Goal: Information Seeking & Learning: Learn about a topic

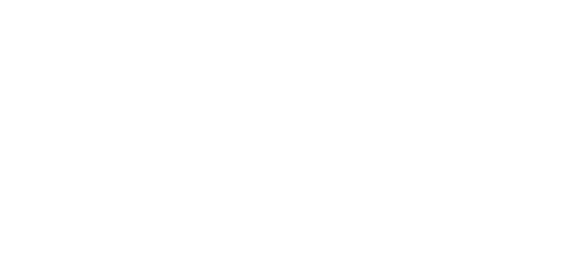
scroll to position [2971, 0]
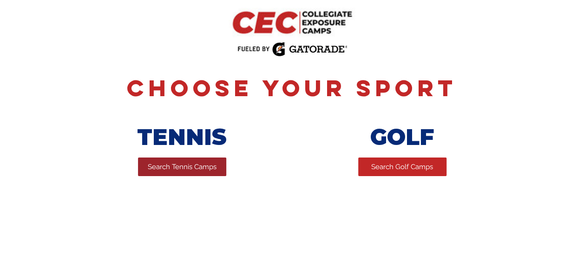
click at [157, 169] on span "Search Tennis Camps" at bounding box center [182, 167] width 69 height 10
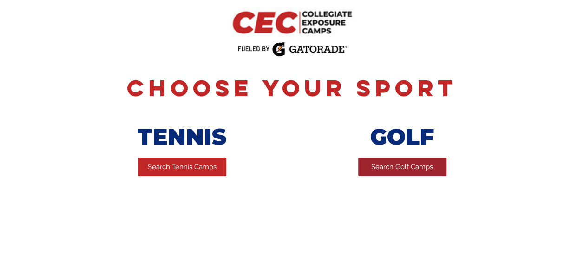
click at [399, 171] on span "Search Golf Camps" at bounding box center [402, 167] width 62 height 10
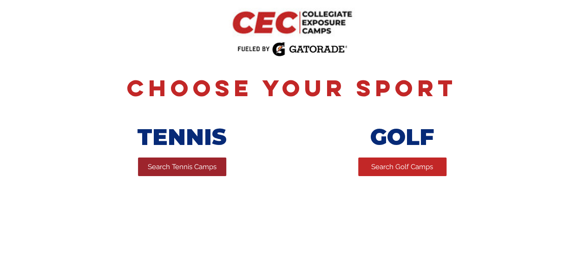
click at [179, 161] on link "Search Tennis Camps" at bounding box center [182, 166] width 88 height 19
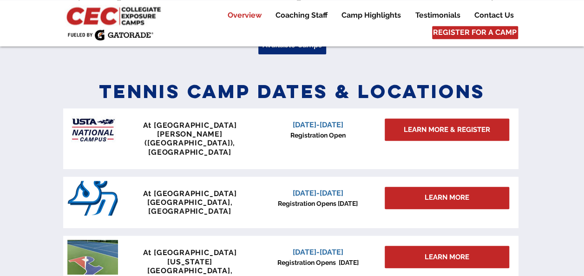
scroll to position [386, 0]
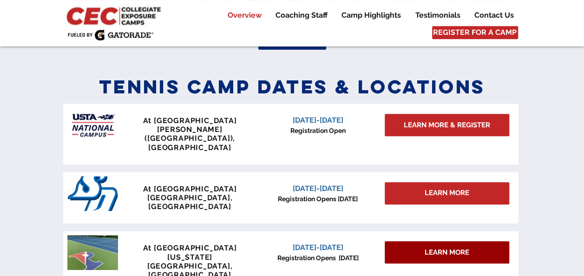
click at [419, 241] on link "LEARN MORE" at bounding box center [447, 252] width 124 height 22
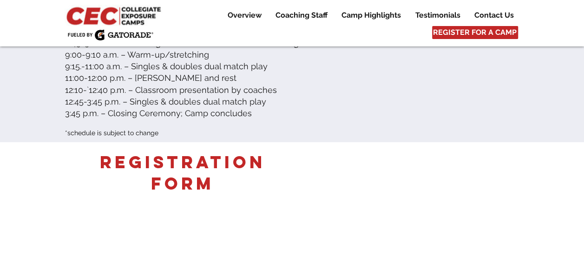
scroll to position [1813, 0]
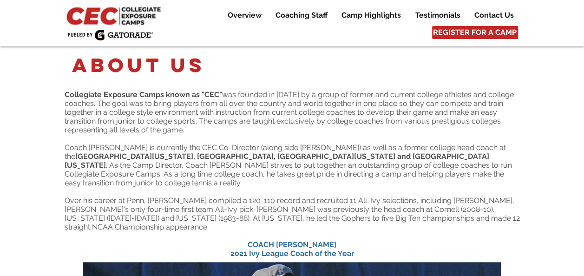
click at [290, 103] on span "Collegiate Exposure Camps known as "CEC" was founded in 2014 by a group of form…" at bounding box center [289, 112] width 449 height 44
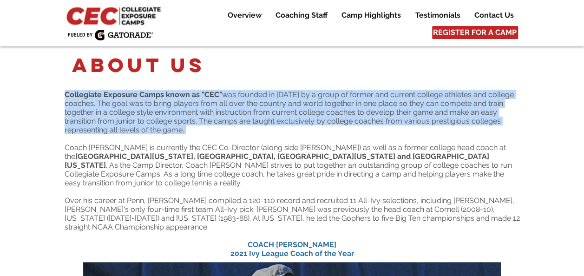
click at [290, 103] on span "Collegiate Exposure Camps known as "CEC" was founded in 2014 by a group of form…" at bounding box center [289, 112] width 449 height 44
drag, startPoint x: 290, startPoint y: 103, endPoint x: 262, endPoint y: 109, distance: 29.3
click at [262, 109] on span "Collegiate Exposure Camps known as "CEC" was founded in 2014 by a group of form…" at bounding box center [289, 112] width 449 height 44
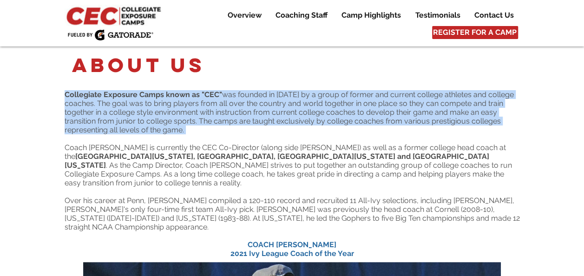
drag, startPoint x: 262, startPoint y: 109, endPoint x: 318, endPoint y: 122, distance: 57.8
click at [318, 122] on span "Collegiate Exposure Camps known as "CEC" was founded in 2014 by a group of form…" at bounding box center [289, 112] width 449 height 44
click at [302, 108] on span "Collegiate Exposure Camps known as "CEC" was founded in 2014 by a group of form…" at bounding box center [289, 112] width 449 height 44
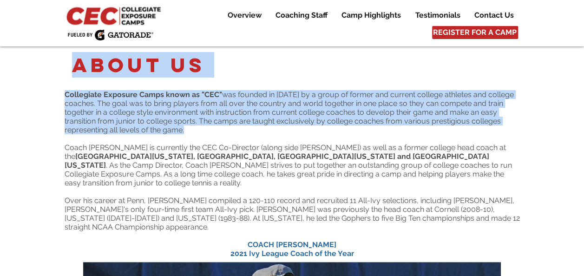
drag, startPoint x: 314, startPoint y: 86, endPoint x: 362, endPoint y: 134, distance: 67.3
click at [362, 134] on section "About Us Collegiate Exposure Camps known as "CEC" was founded in 2014 by a grou…" at bounding box center [292, 152] width 584 height 213
click at [365, 134] on p "Collegiate Exposure Camps known as "CEC" was founded in 2014 by a group of form…" at bounding box center [292, 112] width 455 height 44
click at [293, 116] on span "Collegiate Exposure Camps known as "CEC" was founded in 2014 by a group of form…" at bounding box center [289, 112] width 449 height 44
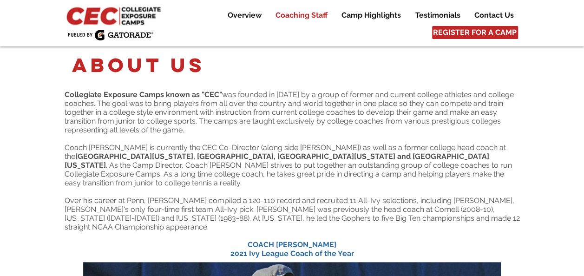
click at [308, 13] on p "Coaching Staff" at bounding box center [301, 15] width 61 height 11
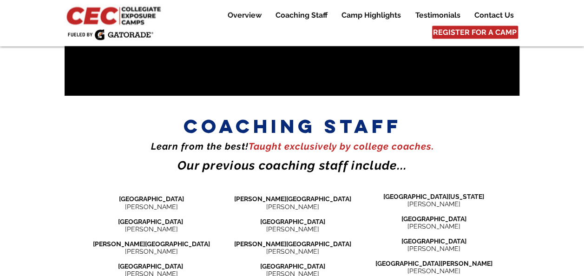
scroll to position [1004, 0]
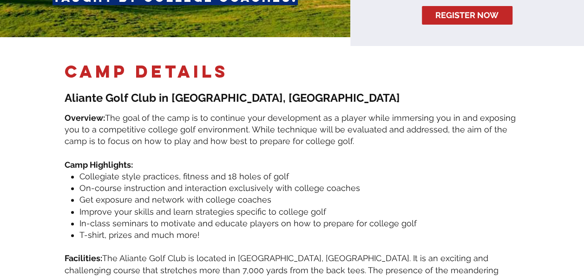
scroll to position [239, 0]
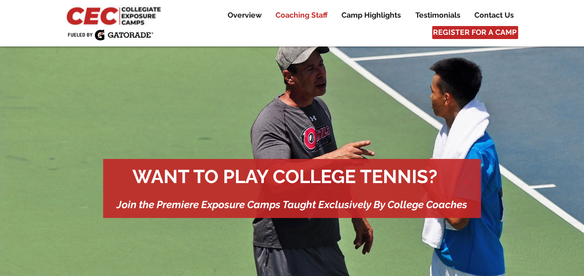
click at [285, 16] on p "Coaching Staff" at bounding box center [301, 15] width 61 height 11
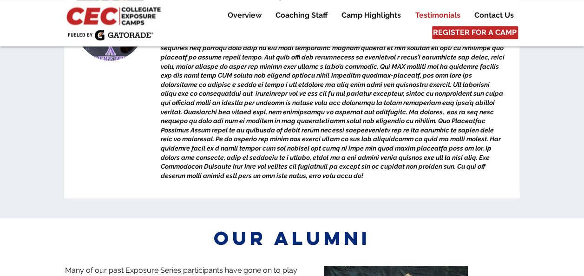
scroll to position [4165, 0]
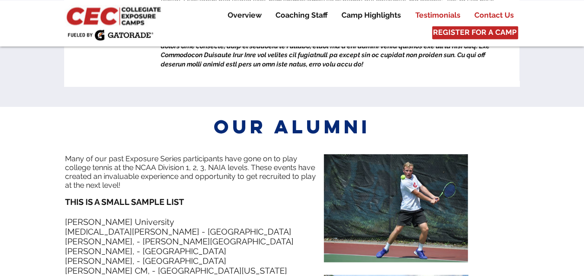
click at [492, 12] on p "Contact Us" at bounding box center [494, 15] width 49 height 11
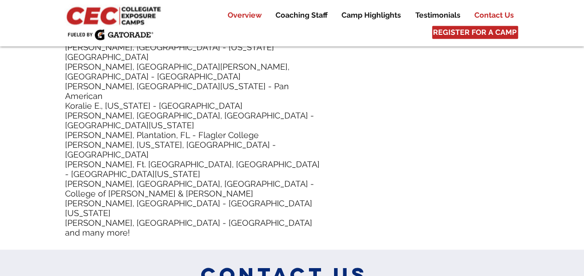
click at [248, 19] on p "Overview" at bounding box center [244, 15] width 43 height 11
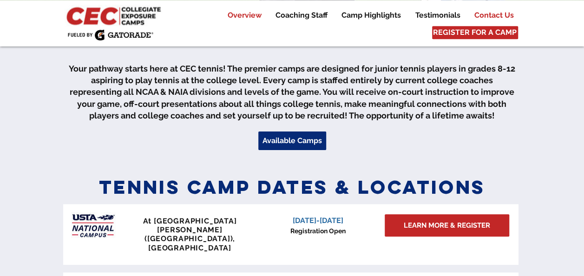
scroll to position [284, 0]
